Goal: Information Seeking & Learning: Find specific fact

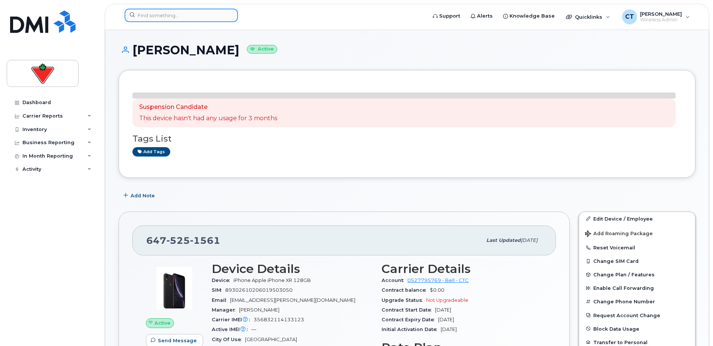
click at [164, 20] on input at bounding box center [181, 15] width 113 height 13
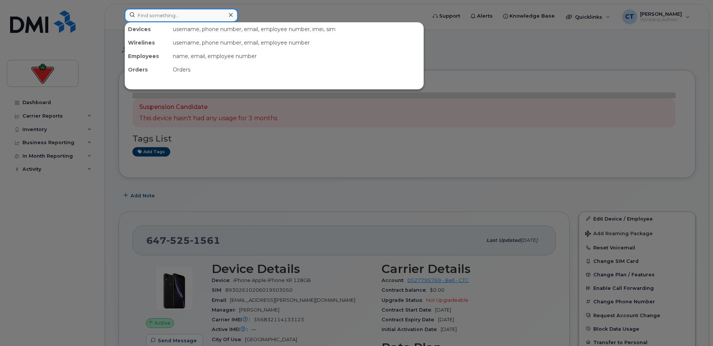
paste input "Callhum Mindorf"
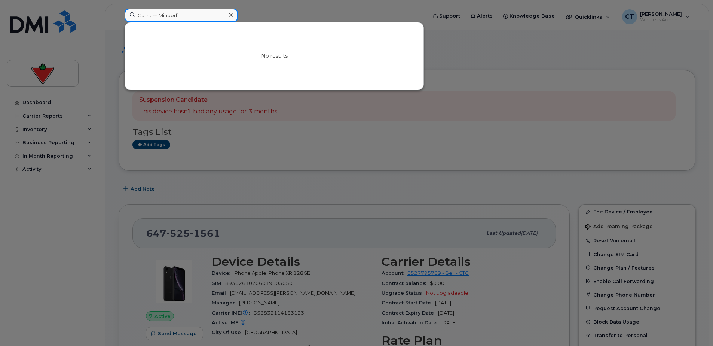
click at [158, 15] on input "Callhum Mindorf" at bounding box center [181, 15] width 113 height 13
type input "Callhum Mindorf"
drag, startPoint x: 171, startPoint y: 15, endPoint x: 207, endPoint y: 16, distance: 35.9
click at [173, 16] on input "Callhum Mindorf" at bounding box center [181, 15] width 113 height 13
drag, startPoint x: 231, startPoint y: 14, endPoint x: 224, endPoint y: 16, distance: 8.3
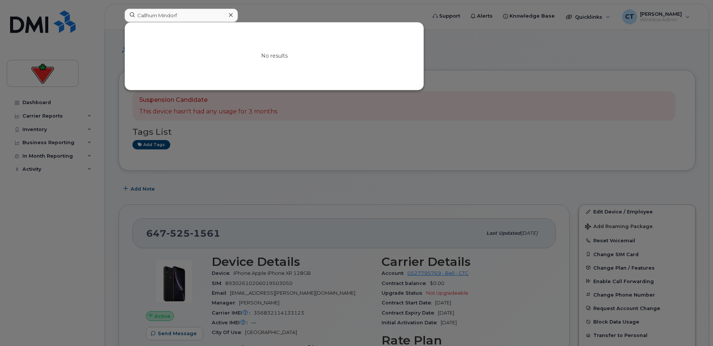
click at [231, 14] on icon at bounding box center [231, 15] width 4 height 4
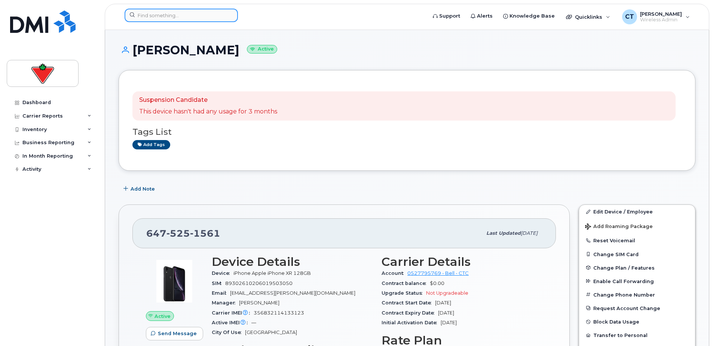
click at [169, 16] on input at bounding box center [181, 15] width 113 height 13
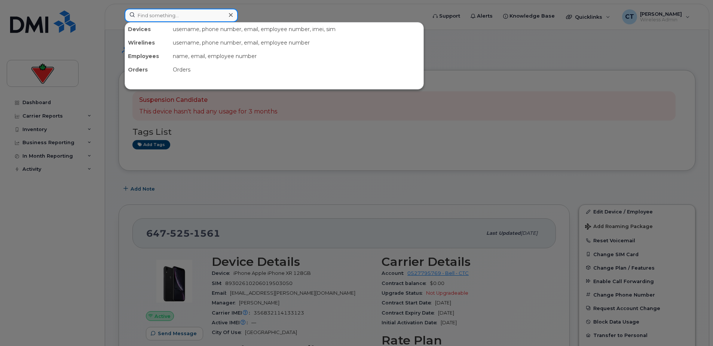
paste input "Calhum Mindorff"
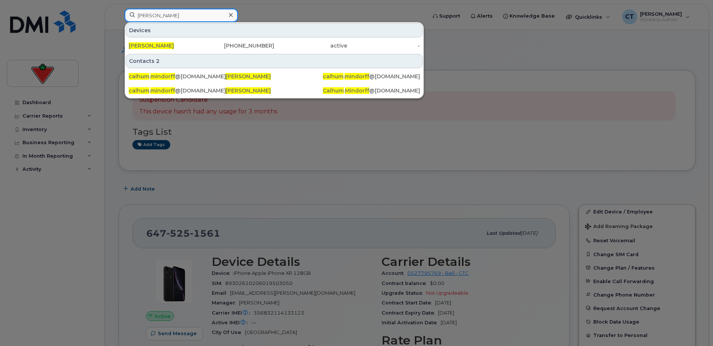
type input "Calhum Mindorff"
click at [233, 47] on div "647-326-7591" at bounding box center [238, 45] width 73 height 7
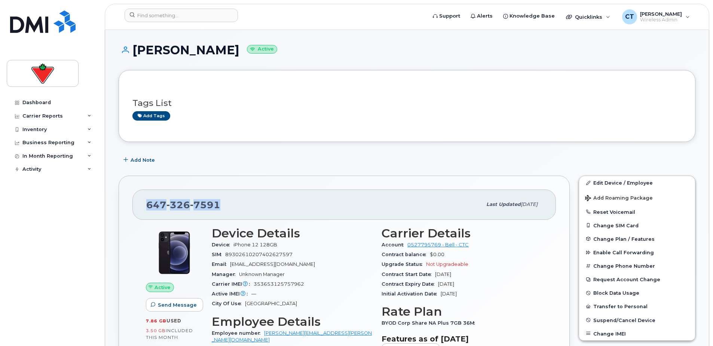
drag, startPoint x: 198, startPoint y: 202, endPoint x: 145, endPoint y: 203, distance: 53.1
click at [145, 203] on div "647 326 7591 Last updated Sep 11, 2025" at bounding box center [343, 204] width 423 height 30
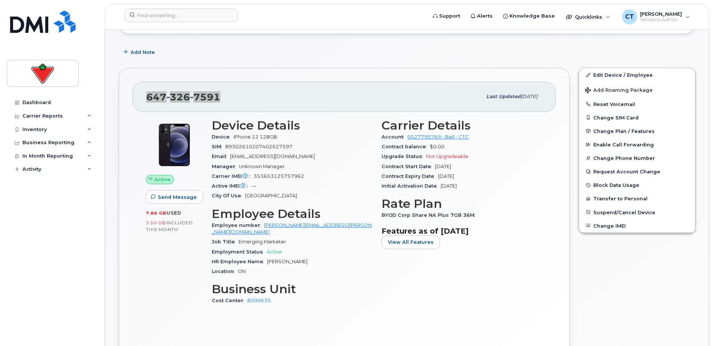
scroll to position [112, 0]
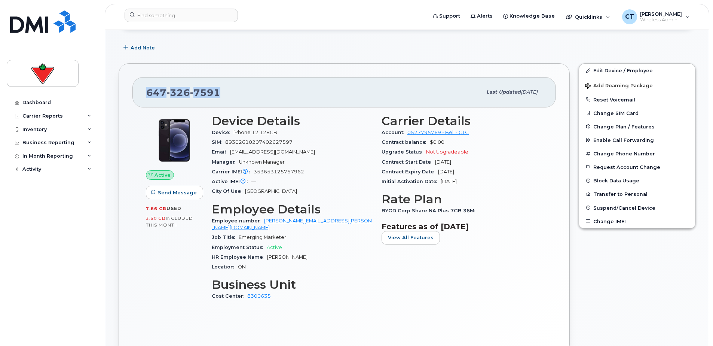
click at [411, 288] on div "Carrier Details Account 0527795769 - Bell - CTC Contract balance $0.00 Upgrade …" at bounding box center [462, 211] width 170 height 202
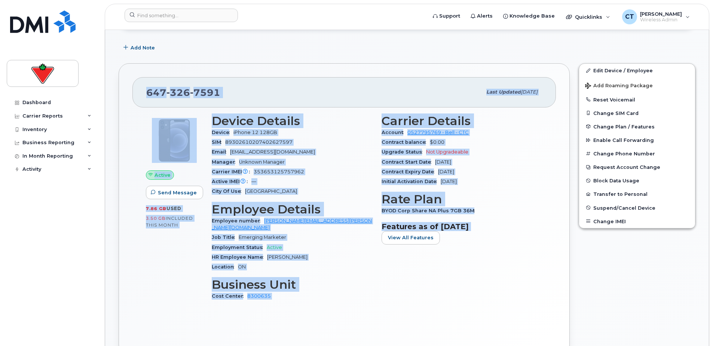
drag, startPoint x: 415, startPoint y: 285, endPoint x: 115, endPoint y: 39, distance: 388.0
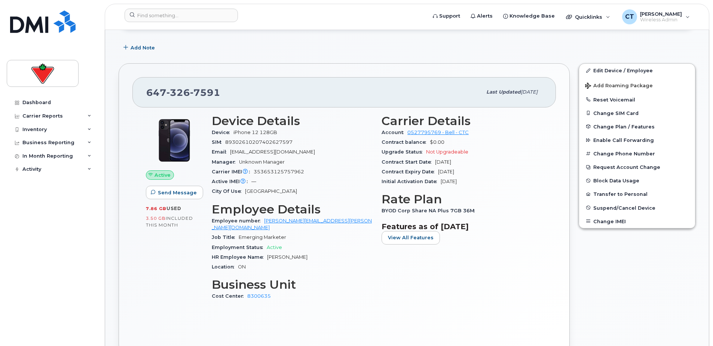
drag, startPoint x: 115, startPoint y: 39, endPoint x: 110, endPoint y: 38, distance: 4.7
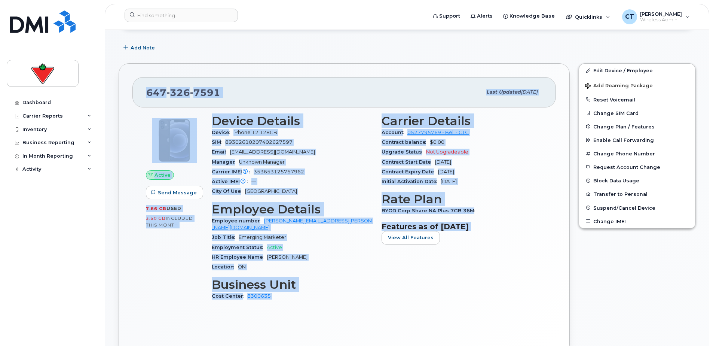
drag, startPoint x: 127, startPoint y: 42, endPoint x: 491, endPoint y: 315, distance: 454.9
drag, startPoint x: 491, startPoint y: 315, endPoint x: 484, endPoint y: 310, distance: 8.8
click at [484, 310] on div "Active Send Message 7.86 GB  used 3.50 GB  included this month Device Details D…" at bounding box center [343, 223] width 423 height 233
drag, startPoint x: 504, startPoint y: 301, endPoint x: 112, endPoint y: 39, distance: 472.1
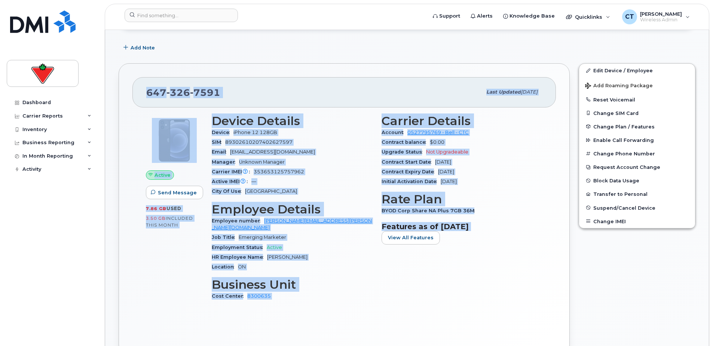
drag, startPoint x: 111, startPoint y: 34, endPoint x: 562, endPoint y: 318, distance: 533.0
drag, startPoint x: 562, startPoint y: 318, endPoint x: 523, endPoint y: 297, distance: 44.9
click at [521, 302] on div "Carrier Details Account 0527795769 - Bell - CTC Contract balance $0.00 Upgrade …" at bounding box center [462, 211] width 170 height 202
drag, startPoint x: 526, startPoint y: 291, endPoint x: 110, endPoint y: 31, distance: 491.4
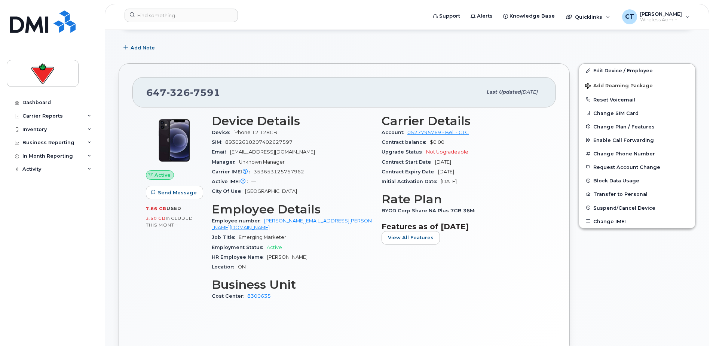
drag, startPoint x: 110, startPoint y: 31, endPoint x: 108, endPoint y: 37, distance: 6.5
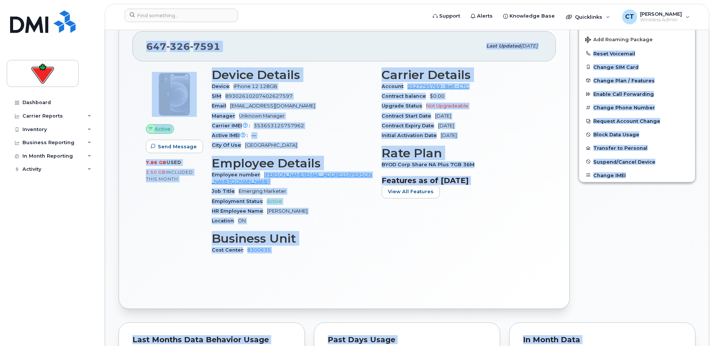
drag, startPoint x: 239, startPoint y: 82, endPoint x: 537, endPoint y: 335, distance: 390.5
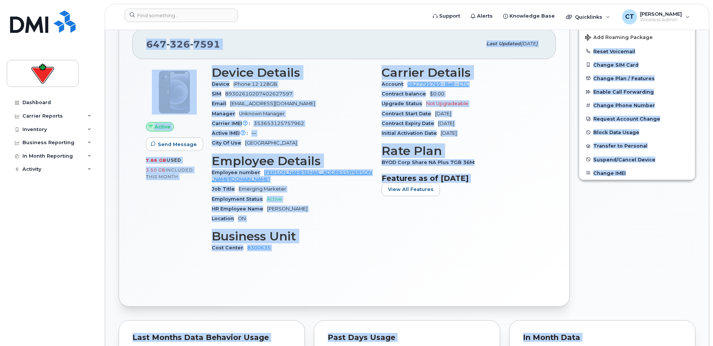
drag, startPoint x: 537, startPoint y: 335, endPoint x: 488, endPoint y: 255, distance: 92.8
click at [488, 255] on div "Carrier Details Account 0527795769 - Bell - CTC Contract balance $0.00 Upgrade …" at bounding box center [462, 162] width 170 height 202
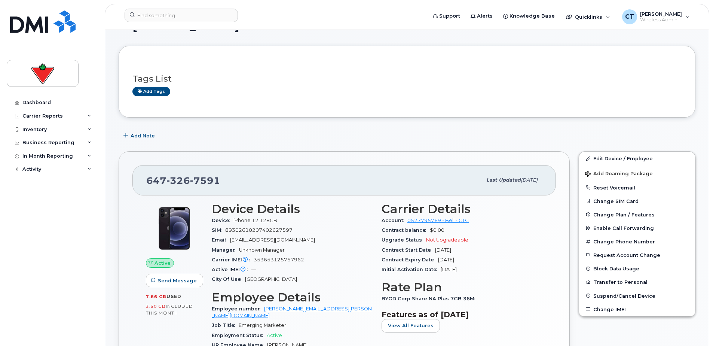
scroll to position [37, 0]
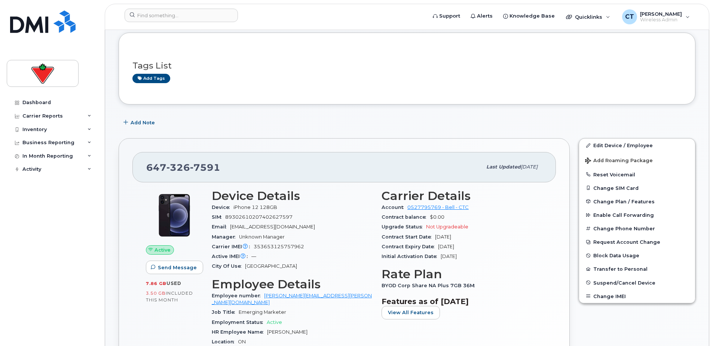
click at [329, 248] on div "Carrier IMEI Carrier IMEI is reported during the last billing cycle or change o…" at bounding box center [292, 247] width 161 height 10
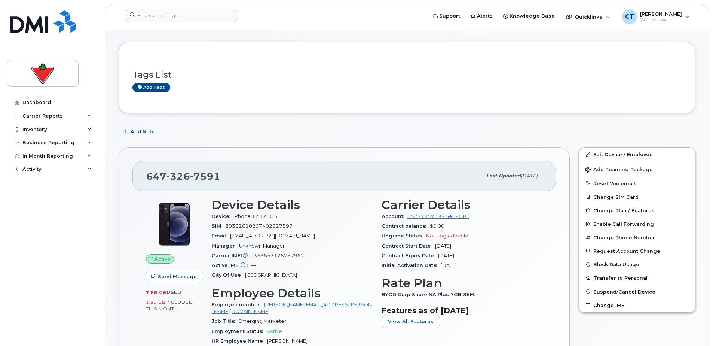
scroll to position [0, 0]
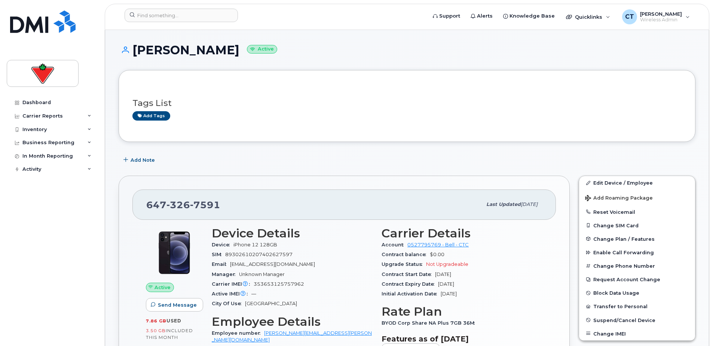
drag, startPoint x: 239, startPoint y: 49, endPoint x: 134, endPoint y: 53, distance: 105.1
click at [134, 53] on h1 "Calhum Mindorff Active" at bounding box center [407, 49] width 577 height 13
copy h1 "Calhum Mindorff"
click at [177, 201] on span "326" at bounding box center [178, 204] width 24 height 11
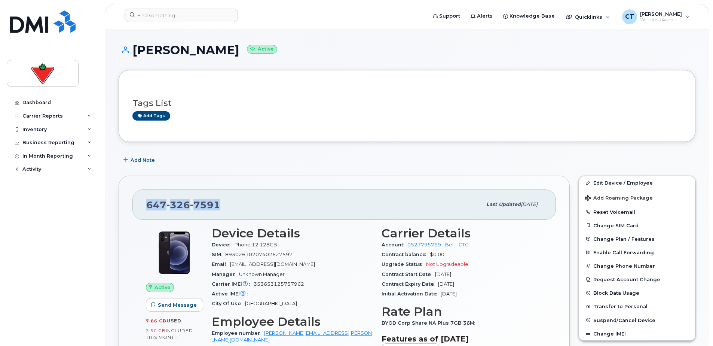
click at [177, 201] on span "326" at bounding box center [178, 204] width 24 height 11
copy span "647 326 7591"
click at [264, 242] on span "iPhone 12 128GB" at bounding box center [255, 245] width 44 height 6
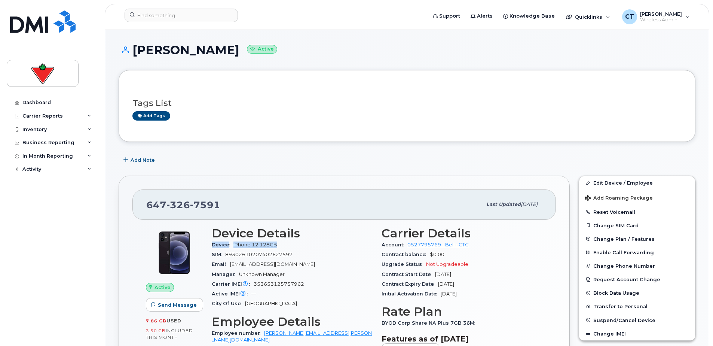
copy div "Device iPhone 12 128GB"
click at [39, 25] on img at bounding box center [42, 21] width 65 height 22
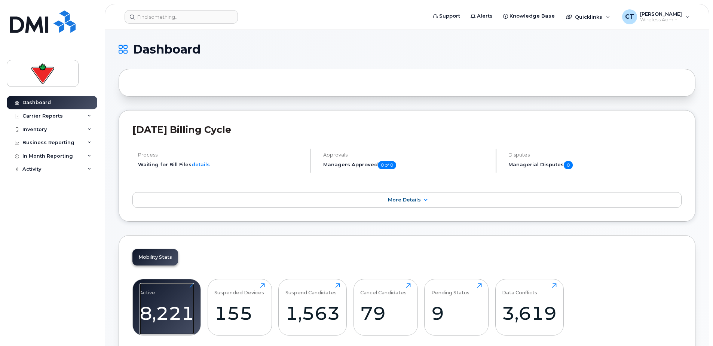
click at [171, 311] on div "8,221" at bounding box center [166, 313] width 55 height 22
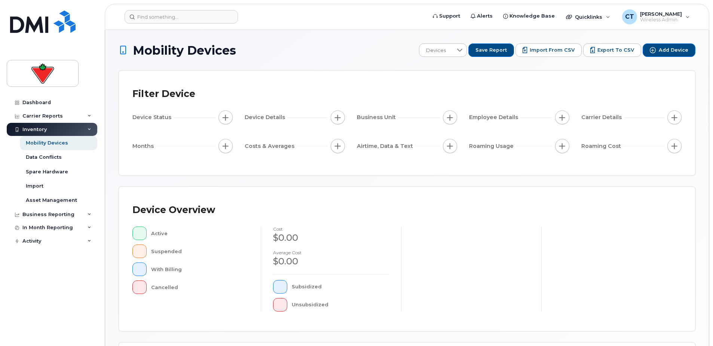
click at [609, 54] on button "Export to CSV" at bounding box center [612, 49] width 58 height 13
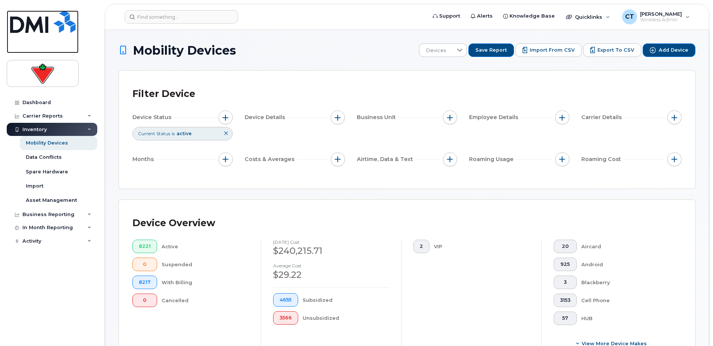
click at [39, 25] on img at bounding box center [42, 21] width 65 height 22
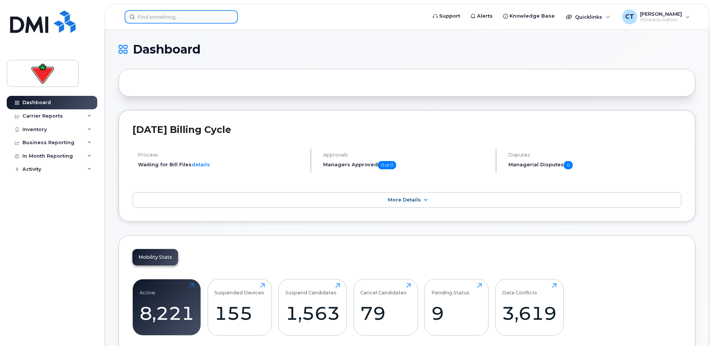
click at [181, 21] on input at bounding box center [181, 16] width 113 height 13
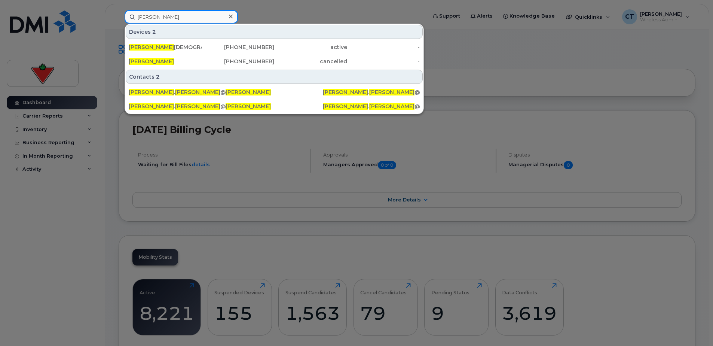
type input "chad tardif"
click at [174, 59] on div "[PERSON_NAME]" at bounding box center [165, 61] width 73 height 7
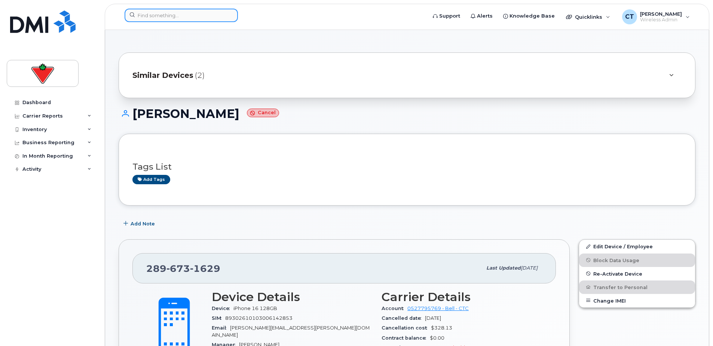
click at [163, 13] on input at bounding box center [181, 15] width 113 height 13
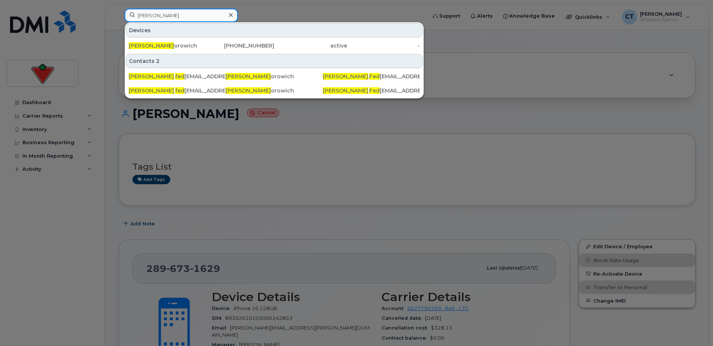
type input "tyler fed"
click at [193, 50] on div "Tyler Fed orowich" at bounding box center [165, 45] width 73 height 13
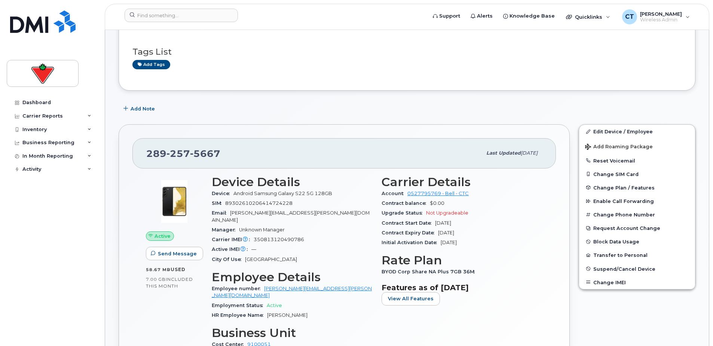
scroll to position [112, 0]
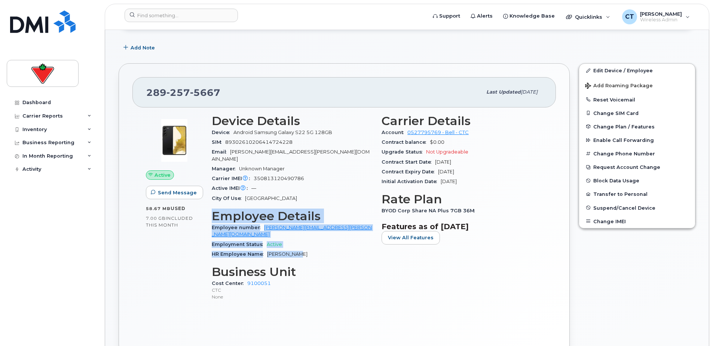
drag, startPoint x: 212, startPoint y: 206, endPoint x: 310, endPoint y: 240, distance: 103.1
click at [310, 240] on section "Employee Details Employee number [PERSON_NAME][EMAIL_ADDRESS][PERSON_NAME][DOMA…" at bounding box center [292, 234] width 161 height 50
drag, startPoint x: 310, startPoint y: 240, endPoint x: 321, endPoint y: 241, distance: 10.9
click at [321, 249] on div "HR Employee Name [PERSON_NAME]" at bounding box center [292, 254] width 161 height 10
